Goal: Browse casually: Explore the website without a specific task or goal

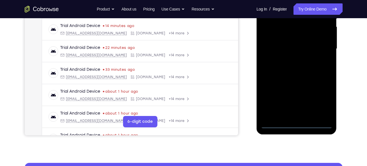
scroll to position [131, 0]
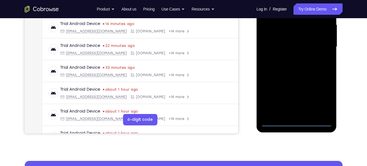
click at [297, 124] on div at bounding box center [296, 46] width 71 height 159
click at [321, 105] on div at bounding box center [296, 46] width 71 height 159
click at [322, 103] on div at bounding box center [296, 46] width 71 height 159
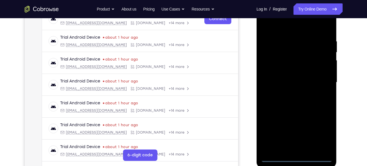
scroll to position [94, 0]
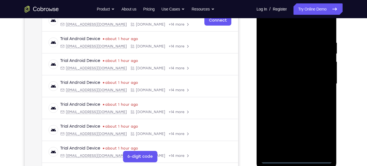
click at [301, 38] on div at bounding box center [296, 83] width 71 height 159
click at [311, 22] on div at bounding box center [296, 83] width 71 height 159
click at [310, 24] on div at bounding box center [296, 83] width 71 height 159
click at [321, 86] on div at bounding box center [296, 83] width 71 height 159
click at [291, 95] on div at bounding box center [296, 83] width 71 height 159
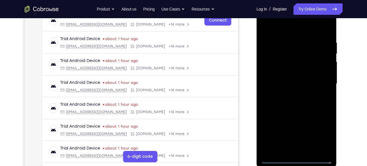
click at [300, 79] on div at bounding box center [296, 83] width 71 height 159
click at [296, 72] on div at bounding box center [296, 83] width 71 height 159
click at [296, 82] on div at bounding box center [296, 83] width 71 height 159
click at [300, 101] on div at bounding box center [296, 83] width 71 height 159
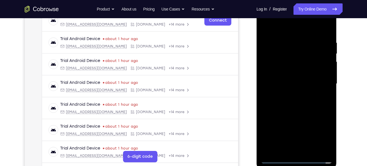
click at [300, 101] on div at bounding box center [296, 83] width 71 height 159
click at [322, 26] on div at bounding box center [296, 83] width 71 height 159
click at [302, 101] on div at bounding box center [296, 83] width 71 height 159
click at [301, 108] on div at bounding box center [296, 83] width 71 height 159
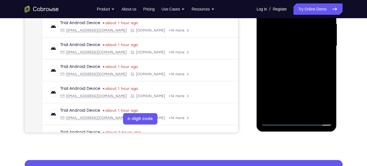
scroll to position [131, 0]
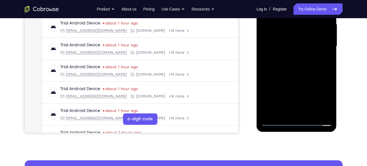
click at [313, 116] on div at bounding box center [296, 46] width 71 height 159
click at [306, 77] on div at bounding box center [296, 46] width 71 height 159
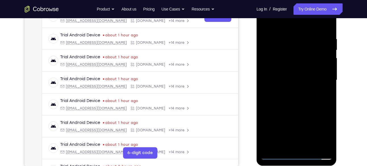
scroll to position [97, 0]
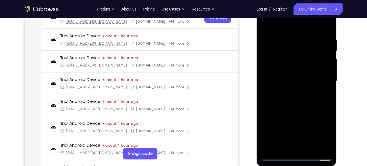
click at [312, 75] on div at bounding box center [296, 80] width 71 height 159
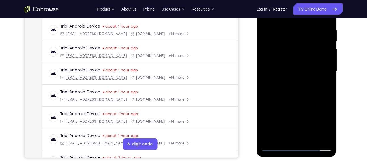
scroll to position [109, 0]
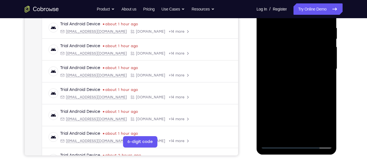
click at [290, 130] on div at bounding box center [296, 69] width 71 height 159
click at [328, 125] on div at bounding box center [296, 69] width 71 height 159
click at [326, 123] on div at bounding box center [296, 69] width 71 height 159
click at [326, 122] on div at bounding box center [296, 69] width 71 height 159
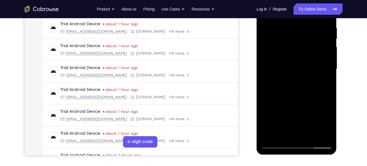
click at [329, 122] on div at bounding box center [296, 69] width 71 height 159
click at [325, 123] on div at bounding box center [296, 69] width 71 height 159
click at [281, 134] on div at bounding box center [296, 69] width 71 height 159
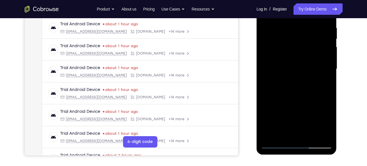
scroll to position [116, 0]
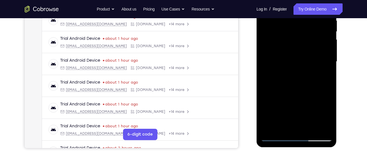
click at [274, 136] on div at bounding box center [296, 61] width 71 height 159
click at [287, 124] on div at bounding box center [296, 61] width 71 height 159
click at [283, 127] on div at bounding box center [296, 61] width 71 height 159
click at [312, 94] on div at bounding box center [296, 61] width 71 height 159
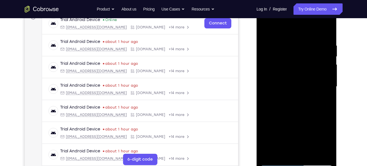
scroll to position [91, 0]
click at [323, 96] on div at bounding box center [296, 86] width 71 height 159
click at [264, 31] on div at bounding box center [296, 86] width 71 height 159
click at [262, 31] on div at bounding box center [296, 86] width 71 height 159
click at [283, 39] on div at bounding box center [296, 86] width 71 height 159
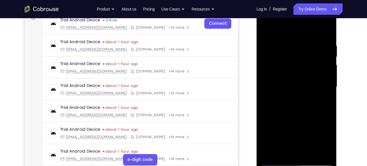
click at [323, 83] on div at bounding box center [296, 86] width 71 height 159
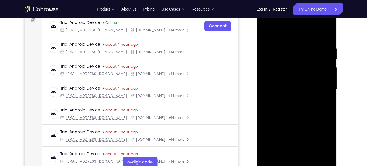
scroll to position [88, 0]
click at [322, 82] on div at bounding box center [296, 89] width 71 height 159
click at [327, 83] on div at bounding box center [296, 89] width 71 height 159
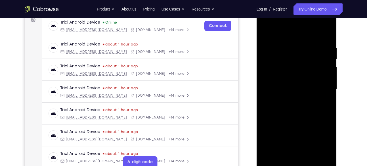
click at [327, 83] on div at bounding box center [296, 89] width 71 height 159
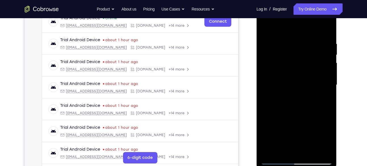
scroll to position [93, 0]
click at [327, 83] on div at bounding box center [296, 84] width 71 height 159
click at [271, 89] on div at bounding box center [296, 84] width 71 height 159
drag, startPoint x: 271, startPoint y: 89, endPoint x: 338, endPoint y: 79, distance: 68.1
click at [337, 79] on html "Online web based iOS Simulators and Android Emulators. Run iPhone, iPad, Mobile…" at bounding box center [296, 86] width 81 height 170
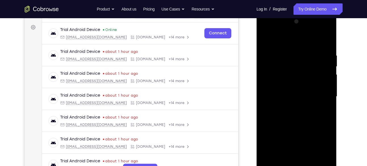
scroll to position [80, 0]
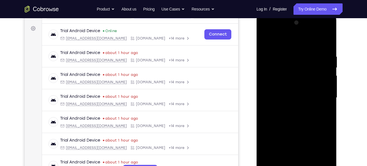
drag, startPoint x: 326, startPoint y: 75, endPoint x: 255, endPoint y: 92, distance: 73.1
click at [256, 92] on html "Online web based iOS Simulators and Android Emulators. Run iPhone, iPad, Mobile…" at bounding box center [296, 99] width 81 height 170
click at [311, 79] on div at bounding box center [296, 97] width 71 height 159
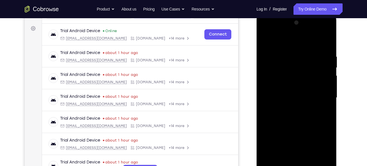
click at [311, 79] on div at bounding box center [296, 97] width 71 height 159
click at [272, 92] on div at bounding box center [296, 97] width 71 height 159
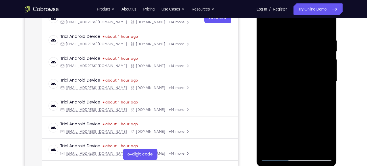
scroll to position [96, 0]
click at [320, 95] on div at bounding box center [296, 81] width 71 height 159
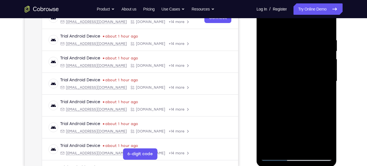
click at [326, 31] on div at bounding box center [296, 81] width 71 height 159
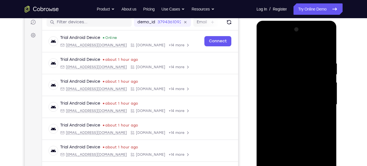
scroll to position [73, 0]
click at [326, 35] on div at bounding box center [296, 104] width 71 height 159
click at [327, 41] on div at bounding box center [296, 104] width 71 height 159
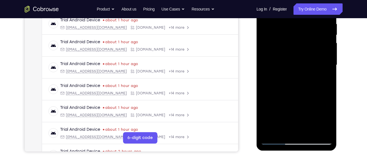
scroll to position [114, 0]
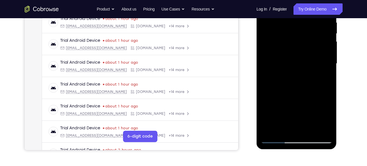
click at [309, 132] on div at bounding box center [296, 63] width 71 height 159
click at [277, 138] on div at bounding box center [296, 63] width 71 height 159
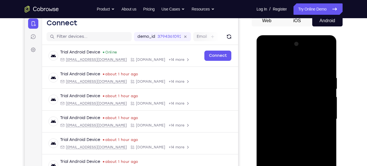
scroll to position [52, 0]
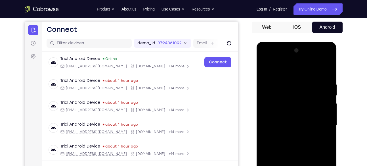
click at [325, 69] on div at bounding box center [296, 125] width 71 height 159
click at [328, 69] on div at bounding box center [296, 125] width 71 height 159
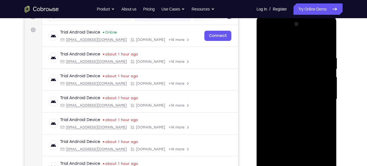
click at [290, 77] on div at bounding box center [296, 99] width 71 height 159
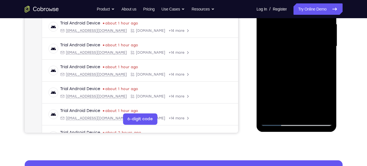
scroll to position [132, 0]
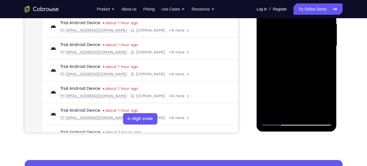
click at [268, 114] on div at bounding box center [296, 46] width 71 height 159
click at [282, 113] on div at bounding box center [296, 46] width 71 height 159
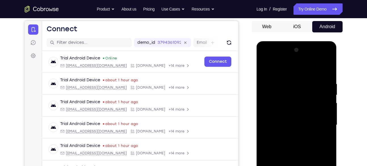
scroll to position [51, 0]
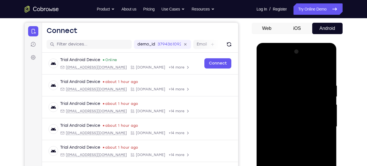
click at [291, 70] on div at bounding box center [296, 126] width 71 height 159
click at [285, 89] on div at bounding box center [296, 126] width 71 height 159
click at [286, 101] on div at bounding box center [296, 126] width 71 height 159
click at [266, 70] on div at bounding box center [296, 126] width 71 height 159
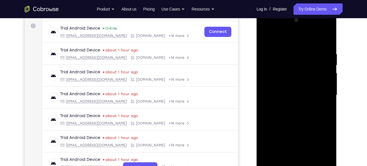
scroll to position [83, 0]
click at [269, 110] on div at bounding box center [296, 94] width 71 height 159
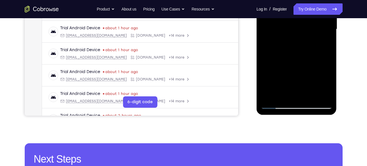
scroll to position [145, 0]
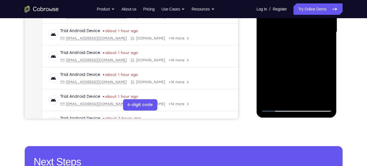
click at [282, 96] on div at bounding box center [296, 32] width 71 height 159
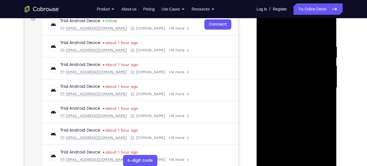
scroll to position [88, 0]
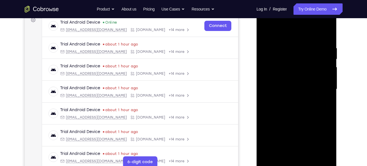
click at [295, 32] on div at bounding box center [296, 89] width 71 height 159
click at [270, 108] on div at bounding box center [296, 89] width 71 height 159
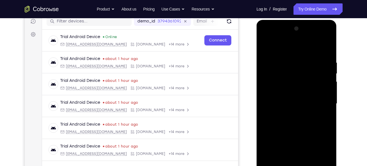
scroll to position [74, 0]
drag, startPoint x: 304, startPoint y: 56, endPoint x: 262, endPoint y: 58, distance: 42.0
click at [262, 58] on div at bounding box center [296, 103] width 71 height 159
drag, startPoint x: 328, startPoint y: 58, endPoint x: 315, endPoint y: 60, distance: 13.8
click at [315, 60] on div at bounding box center [296, 103] width 71 height 159
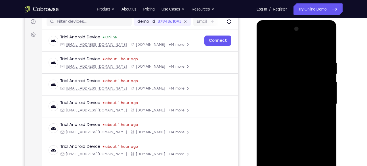
click at [312, 60] on div at bounding box center [296, 103] width 71 height 159
click at [303, 62] on div at bounding box center [296, 103] width 71 height 159
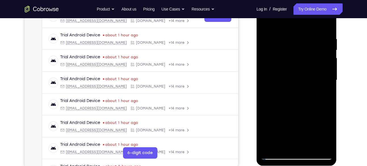
scroll to position [98, 0]
click at [320, 87] on div at bounding box center [296, 79] width 71 height 159
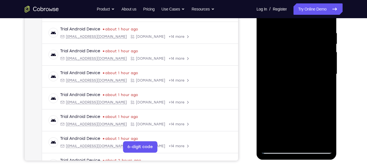
scroll to position [103, 0]
click at [321, 23] on div at bounding box center [296, 74] width 71 height 159
click at [324, 20] on div at bounding box center [296, 74] width 71 height 159
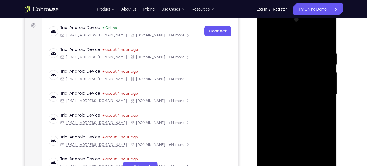
scroll to position [83, 0]
click at [325, 29] on div at bounding box center [296, 94] width 71 height 159
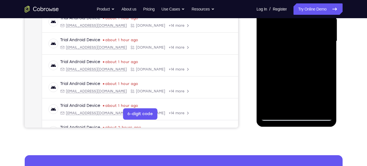
scroll to position [137, 0]
